Goal: Task Accomplishment & Management: Use online tool/utility

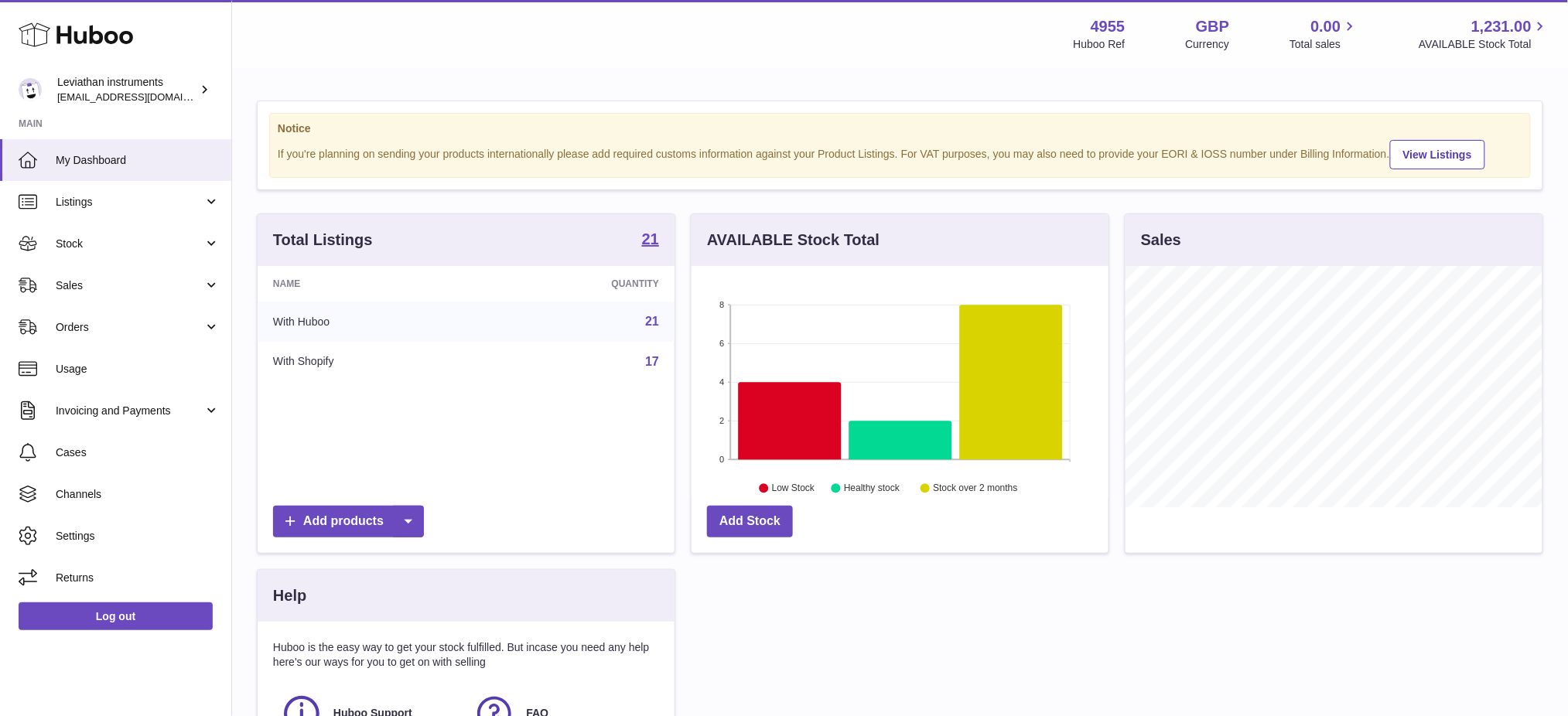
scroll to position [241, 417]
click at [645, 247] on strong "21" at bounding box center [650, 238] width 17 height 15
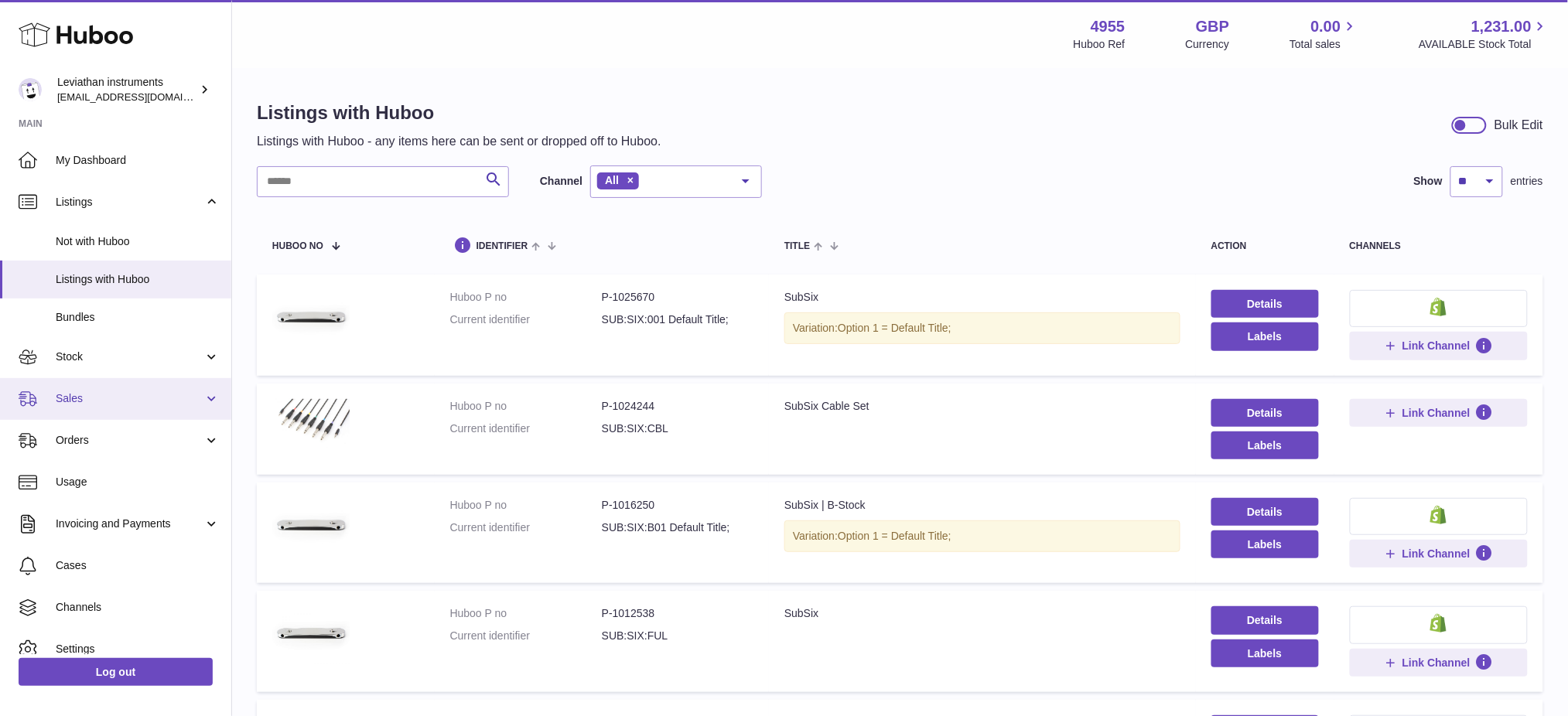
click at [82, 403] on span "Sales" at bounding box center [129, 398] width 148 height 15
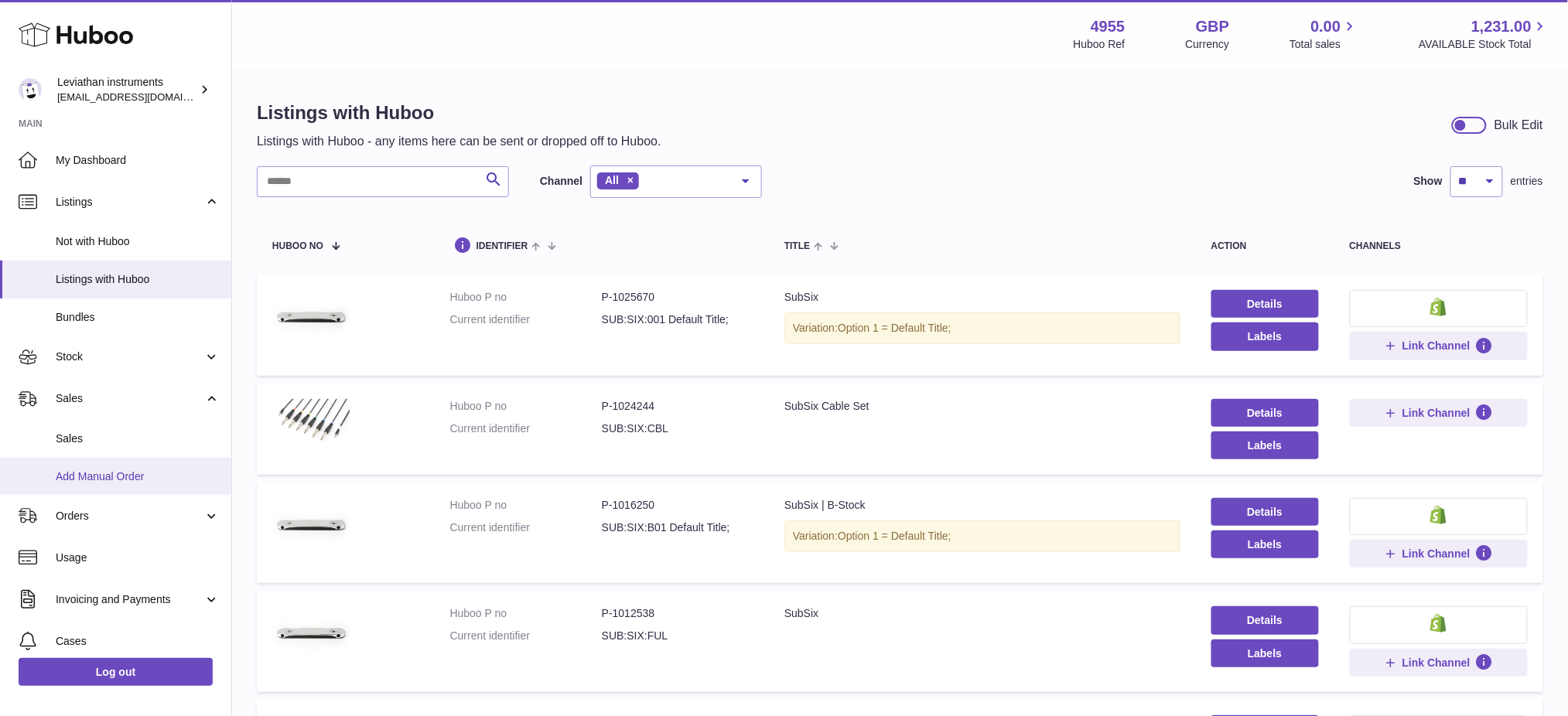
click at [108, 469] on span "Add Manual Order" at bounding box center [137, 476] width 164 height 15
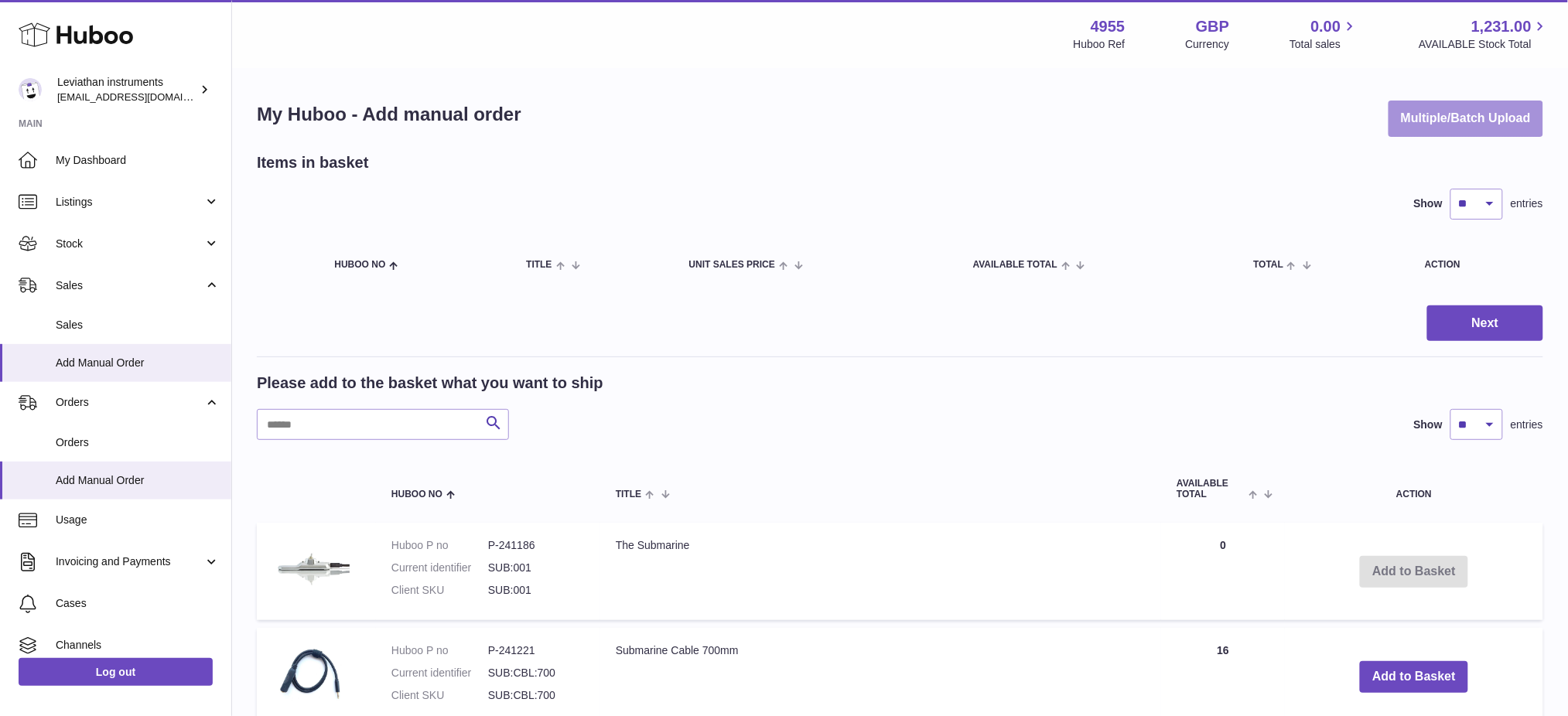
click at [1407, 130] on button "Multiple/Batch Upload" at bounding box center [1466, 119] width 155 height 37
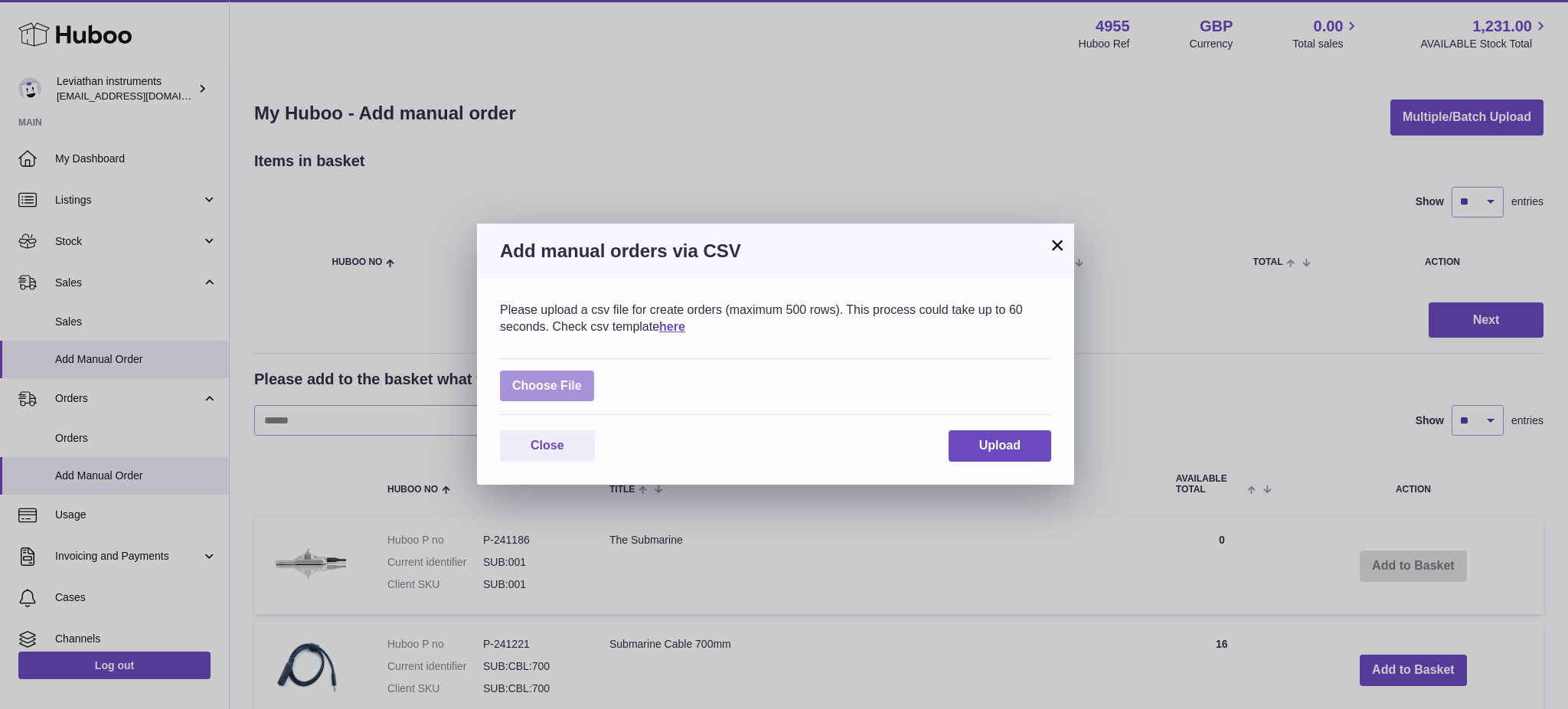
click at [582, 375] on label at bounding box center [547, 386] width 94 height 31
click at [582, 378] on input "file" at bounding box center [582, 378] width 1 height 1
type input "**********"
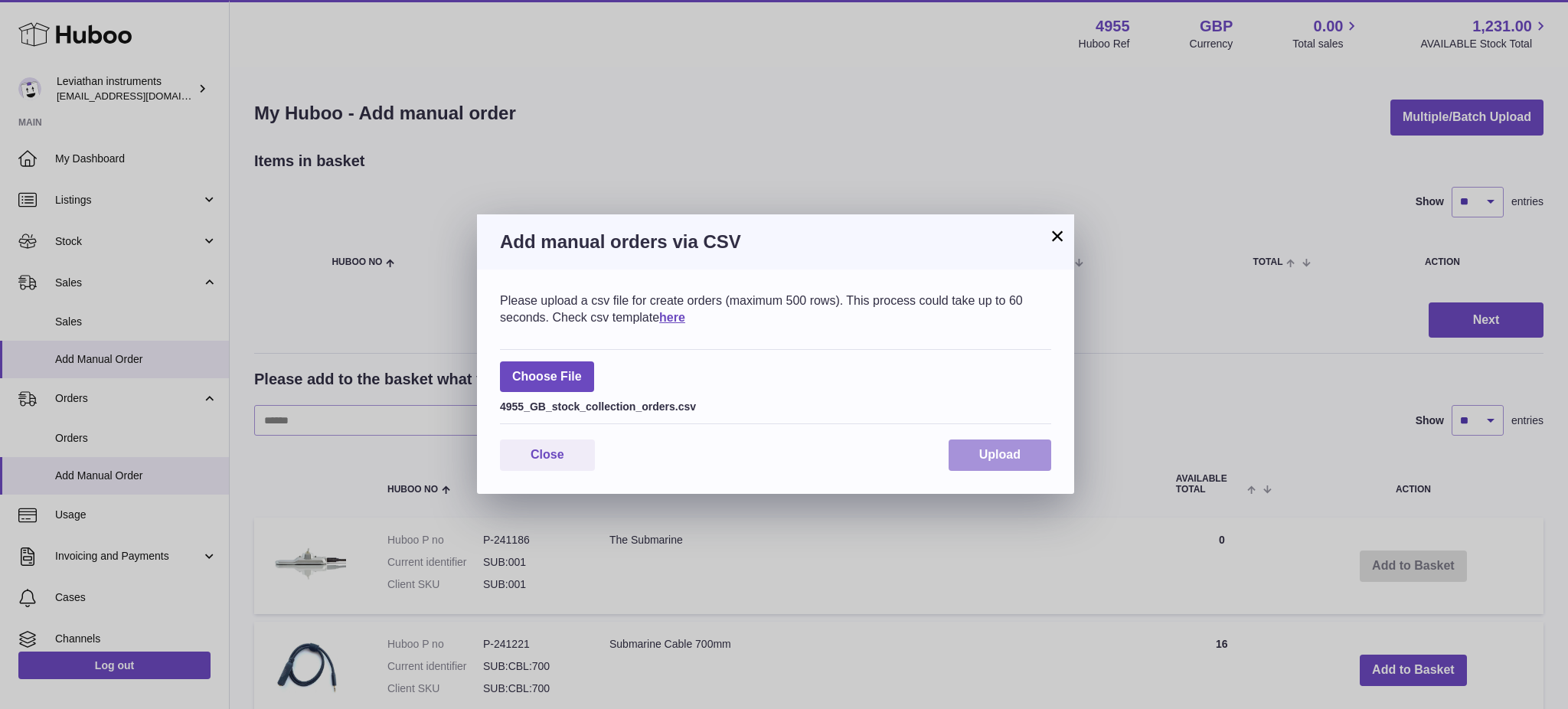
click at [959, 450] on button "Upload" at bounding box center [1000, 455] width 103 height 31
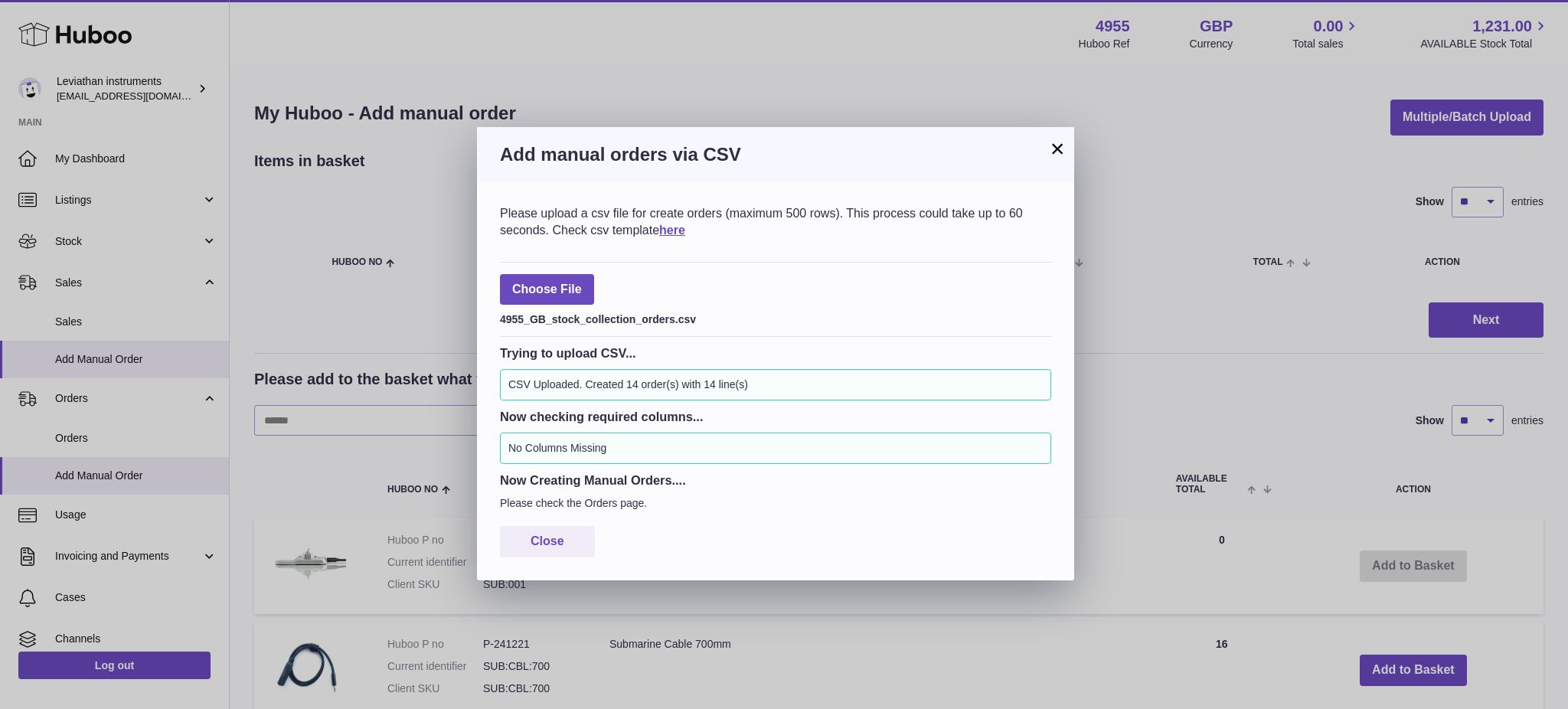
click at [1048, 149] on button "×" at bounding box center [1057, 148] width 18 height 18
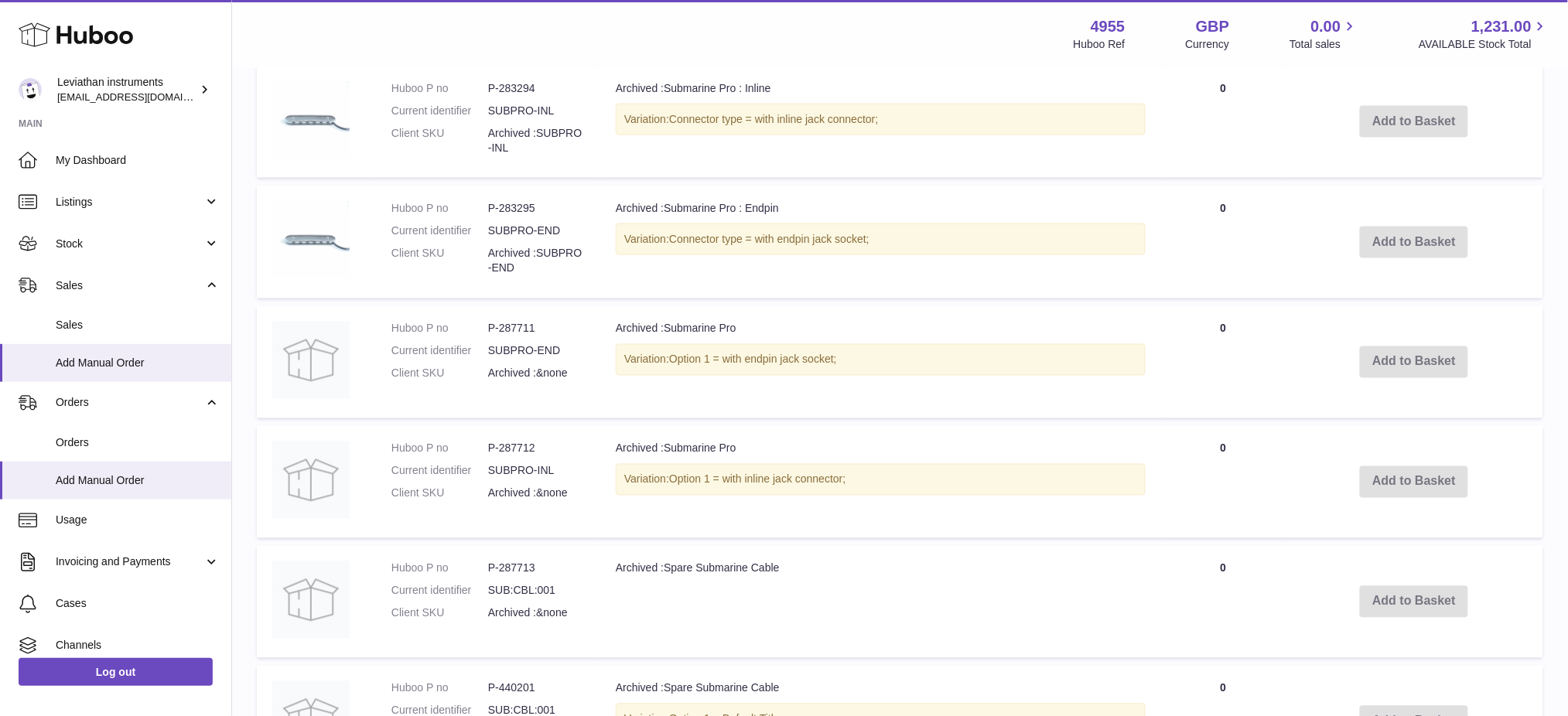
scroll to position [421, 0]
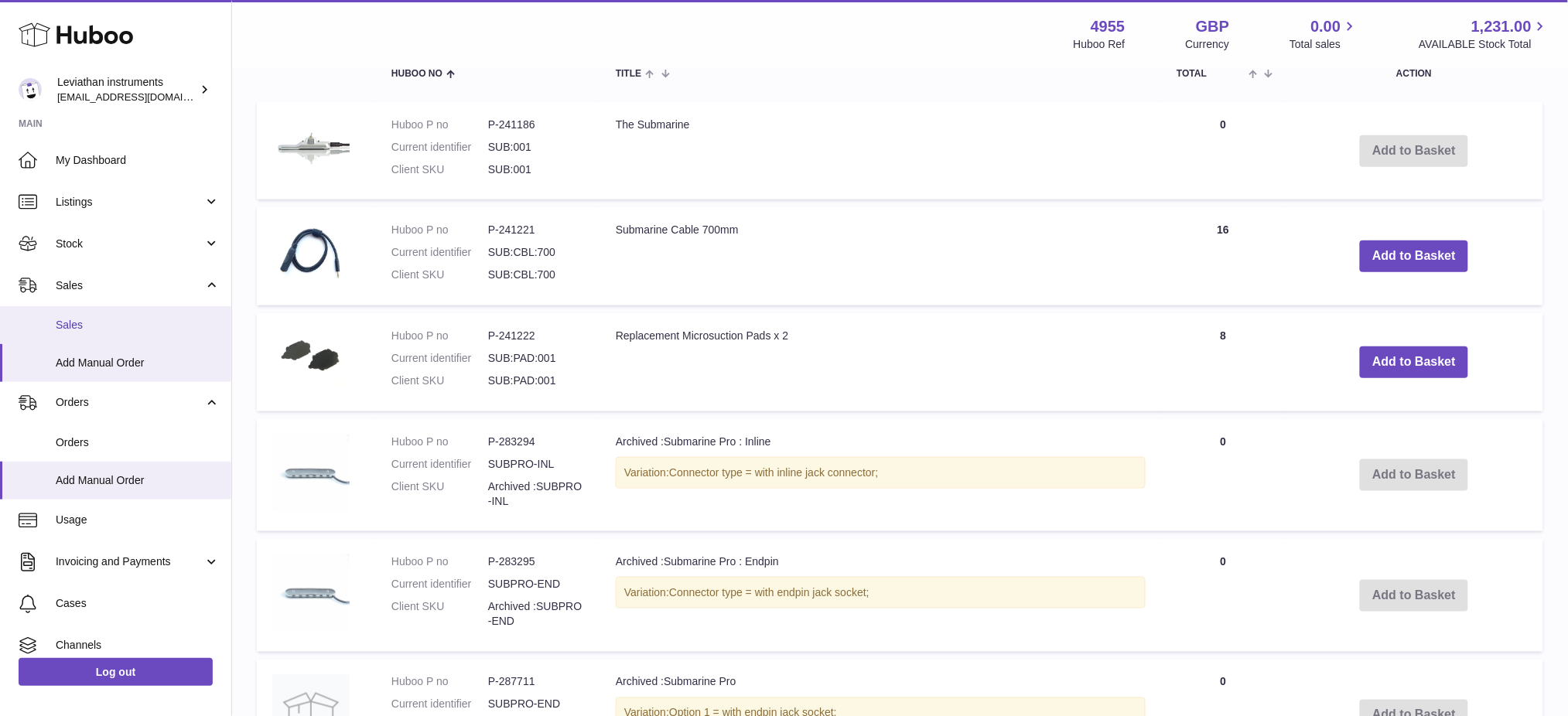
click at [95, 323] on span "Sales" at bounding box center [137, 325] width 164 height 15
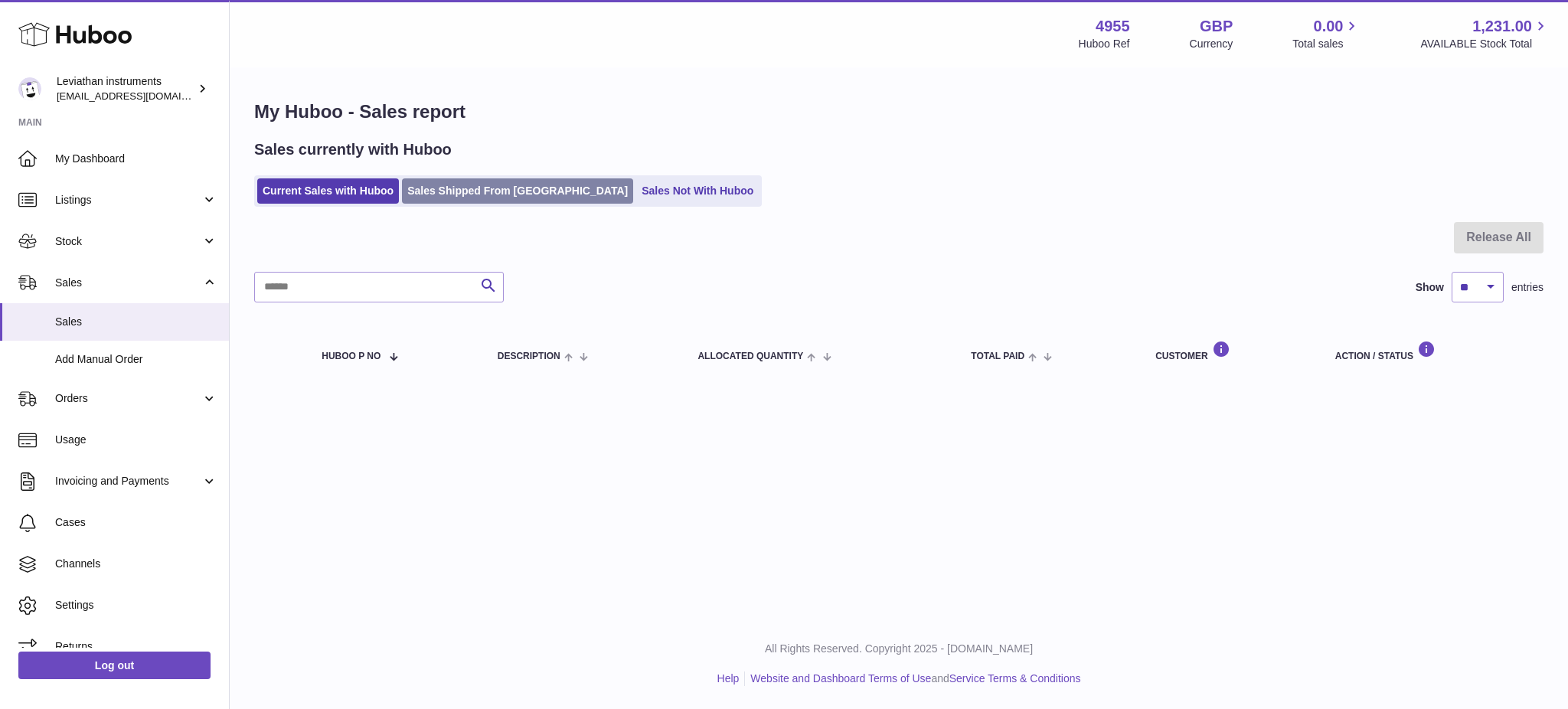
click at [450, 191] on link "Sales Shipped From [GEOGRAPHIC_DATA]" at bounding box center [517, 191] width 231 height 25
